Goal: Entertainment & Leisure: Consume media (video, audio)

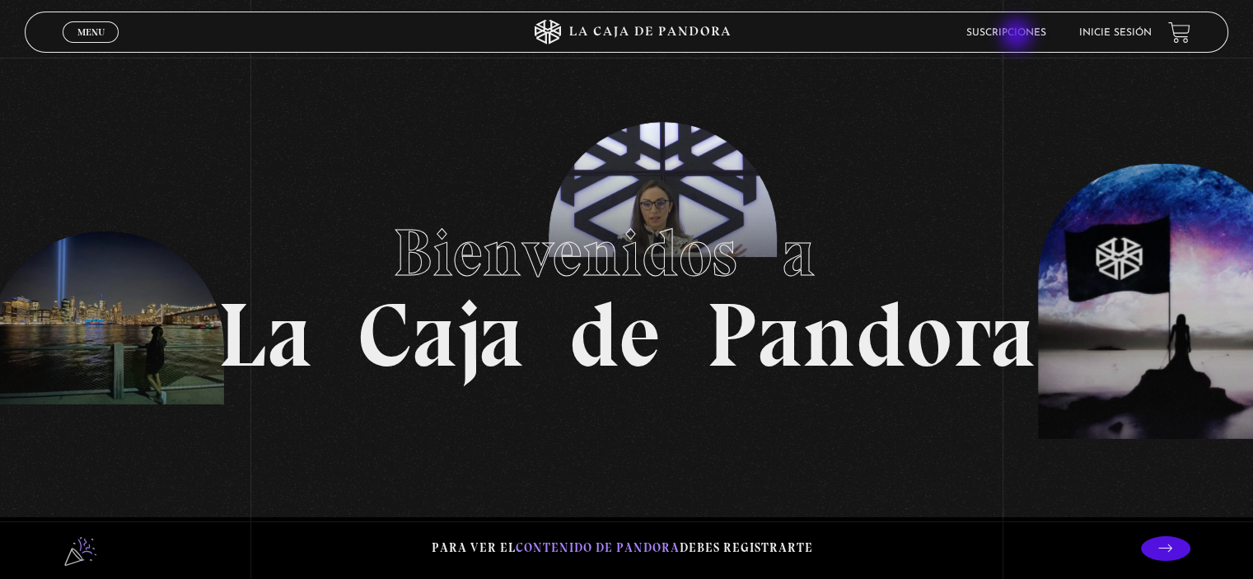
click at [1018, 36] on link "Suscripciones" at bounding box center [1007, 33] width 80 height 10
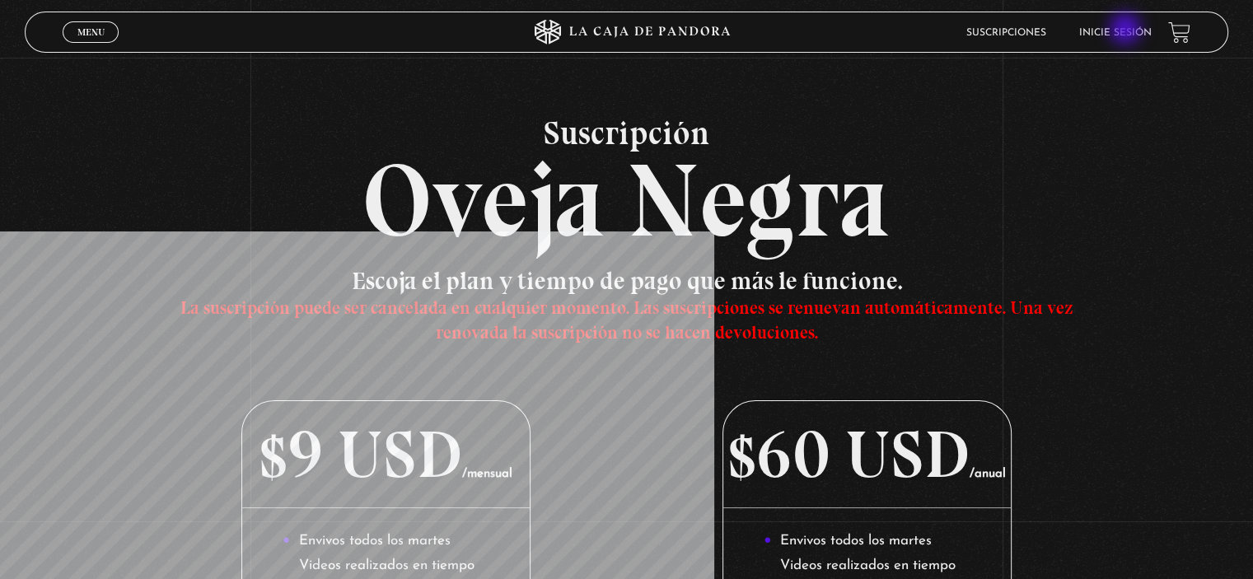
click at [1127, 30] on link "Inicie sesión" at bounding box center [1115, 33] width 73 height 10
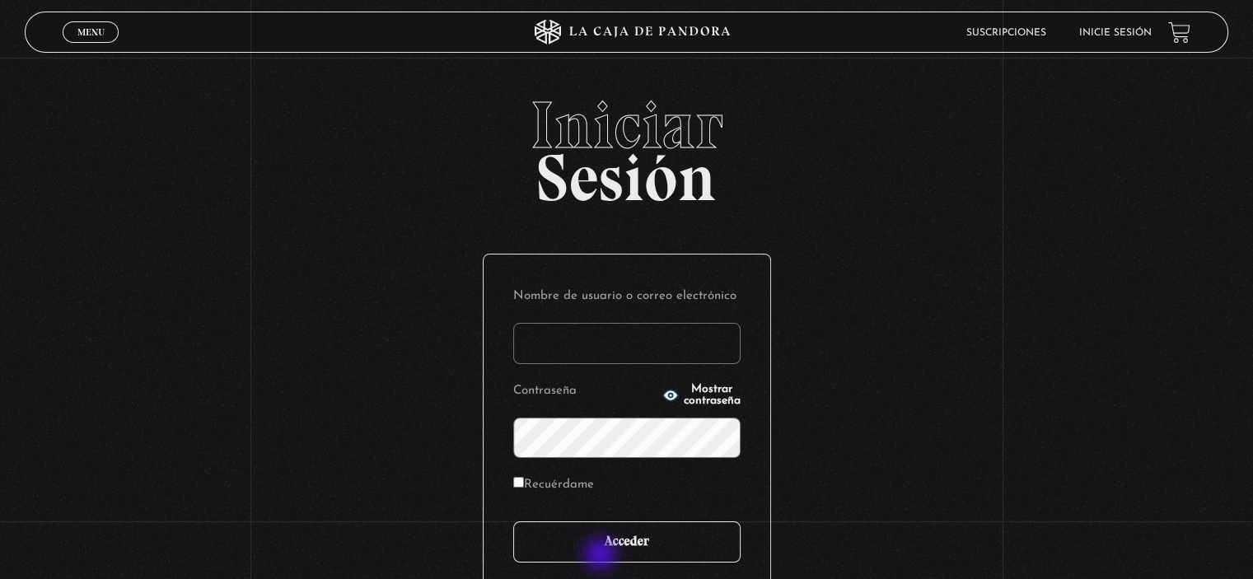
type input "jferrediana@hotmail.com"
click at [591, 539] on input "Acceder" at bounding box center [626, 542] width 227 height 41
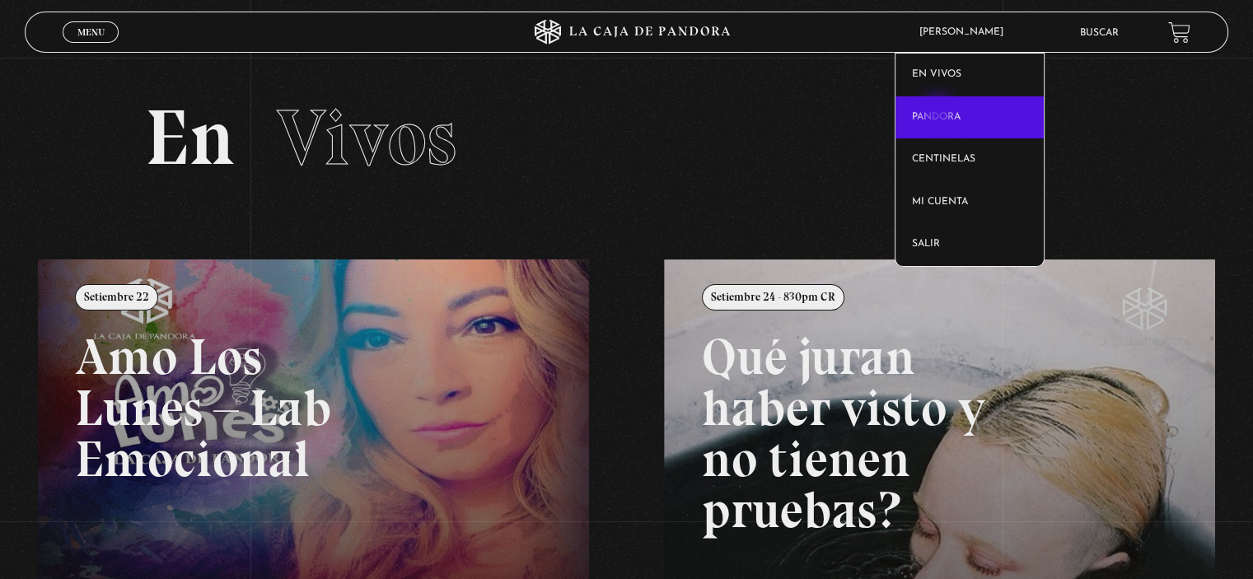
click at [939, 114] on link "Pandora" at bounding box center [970, 117] width 149 height 43
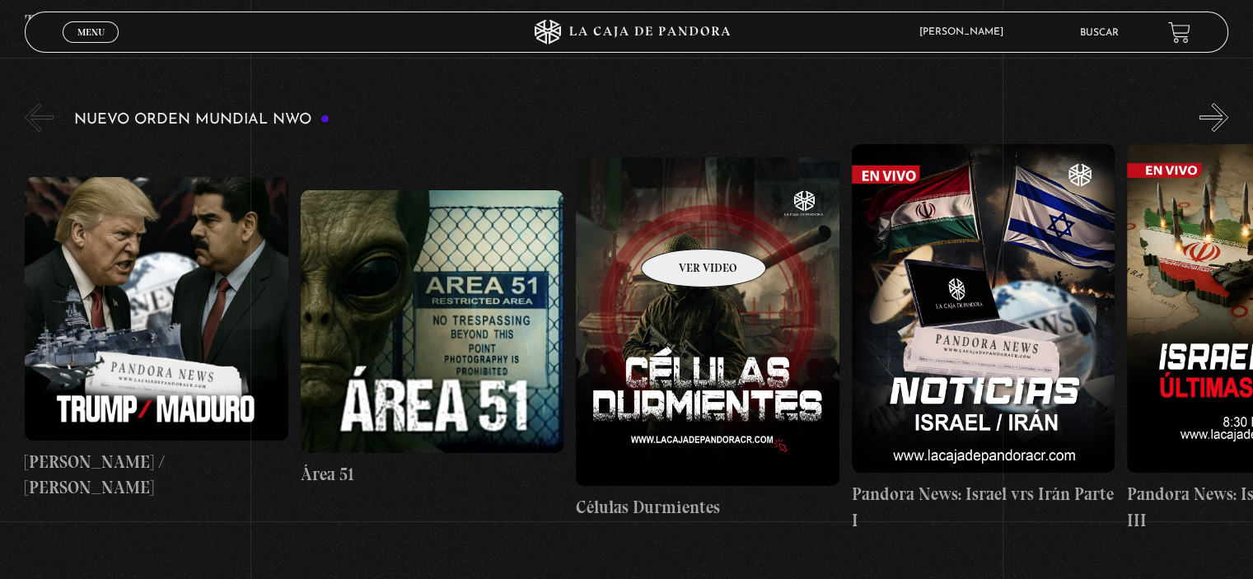
scroll to position [1154, 0]
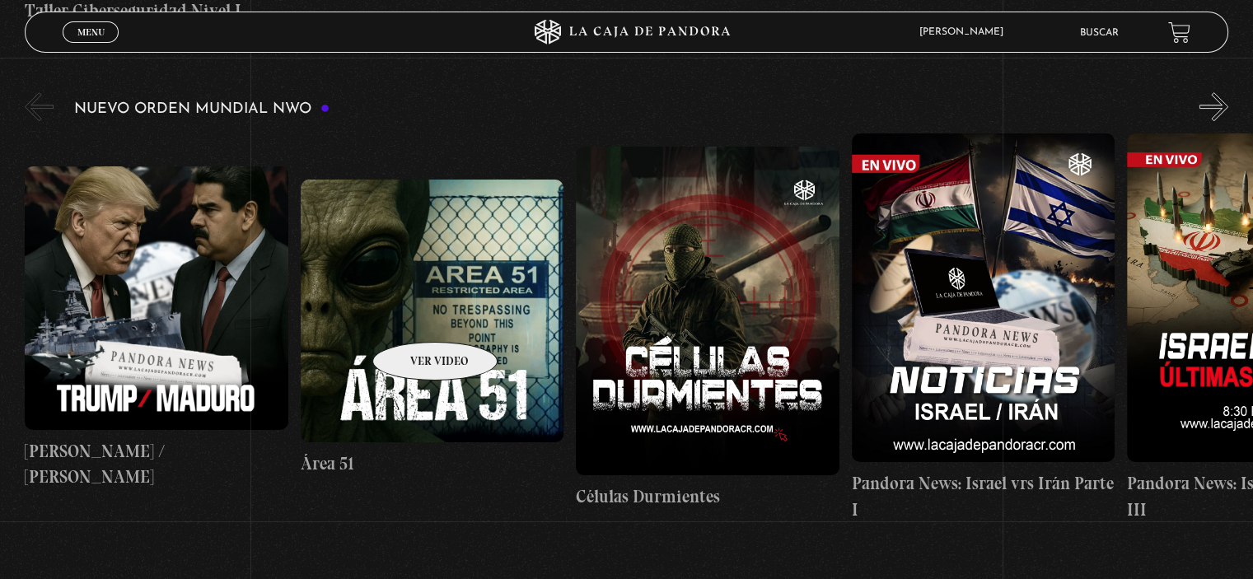
click at [414, 317] on figure at bounding box center [432, 311] width 263 height 263
